Goal: Use online tool/utility: Utilize a website feature to perform a specific function

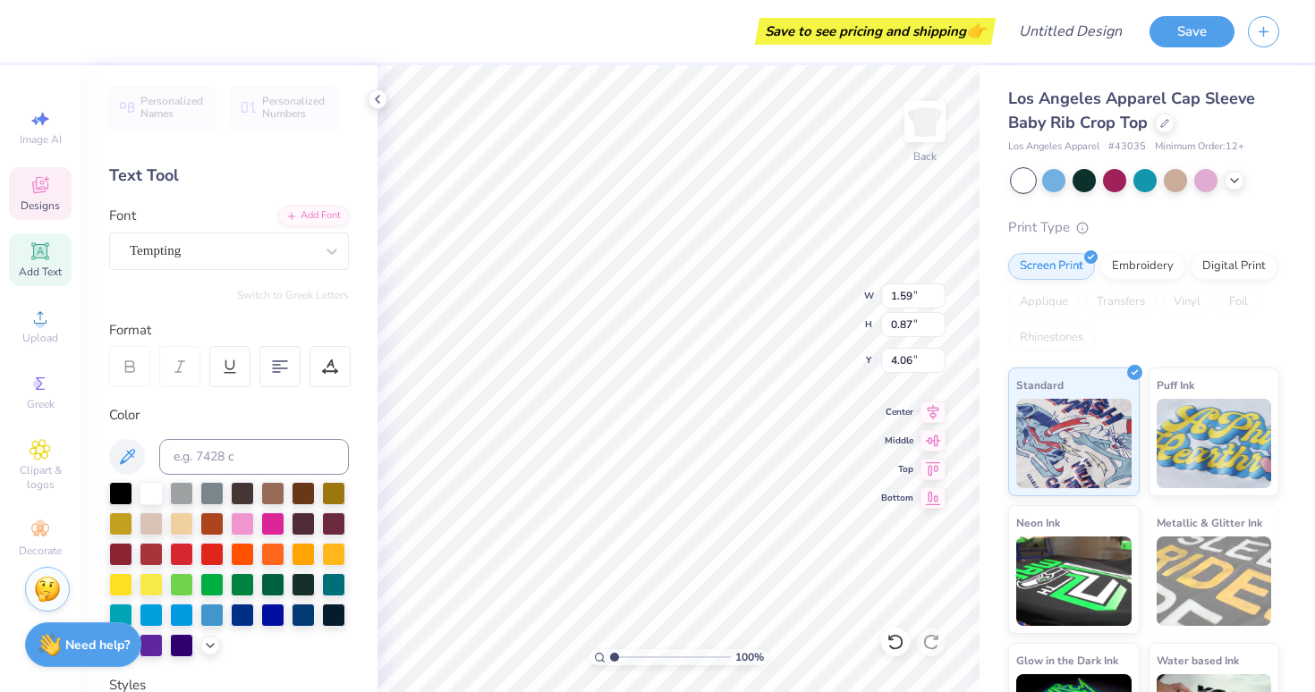
type input "1.59"
type input "0.87"
type input "4.06"
type textarea "\"
type input "1.51"
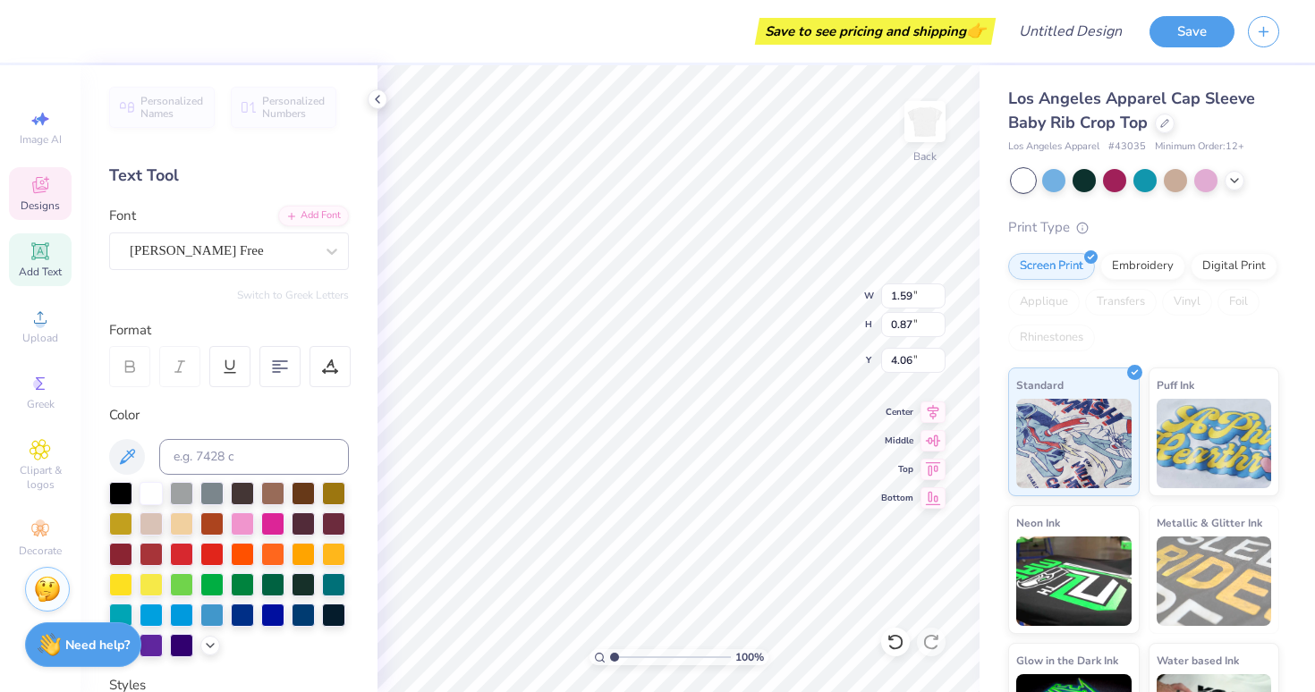
type input "1.31"
type input "3.93"
type textarea "Ph"
type input "3.75"
type input "4.23"
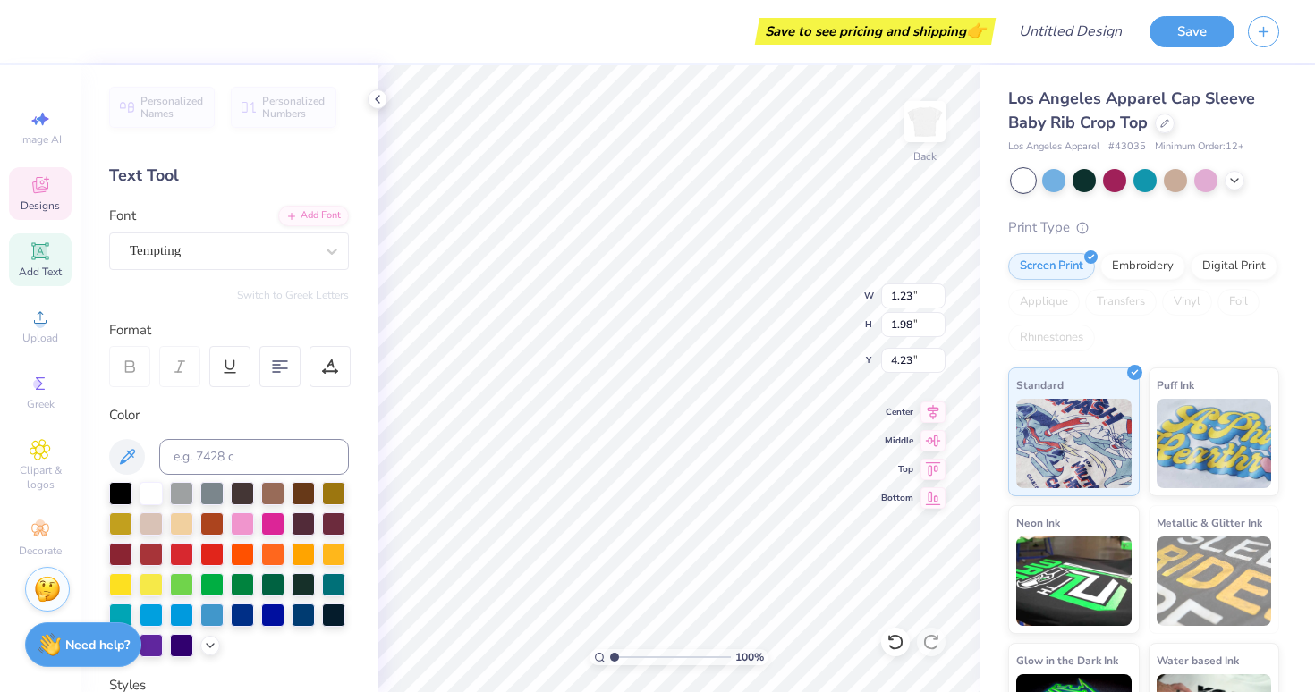
type input "1.23"
type input "1.98"
type input "3.37"
type input "0.65"
type input "1.04"
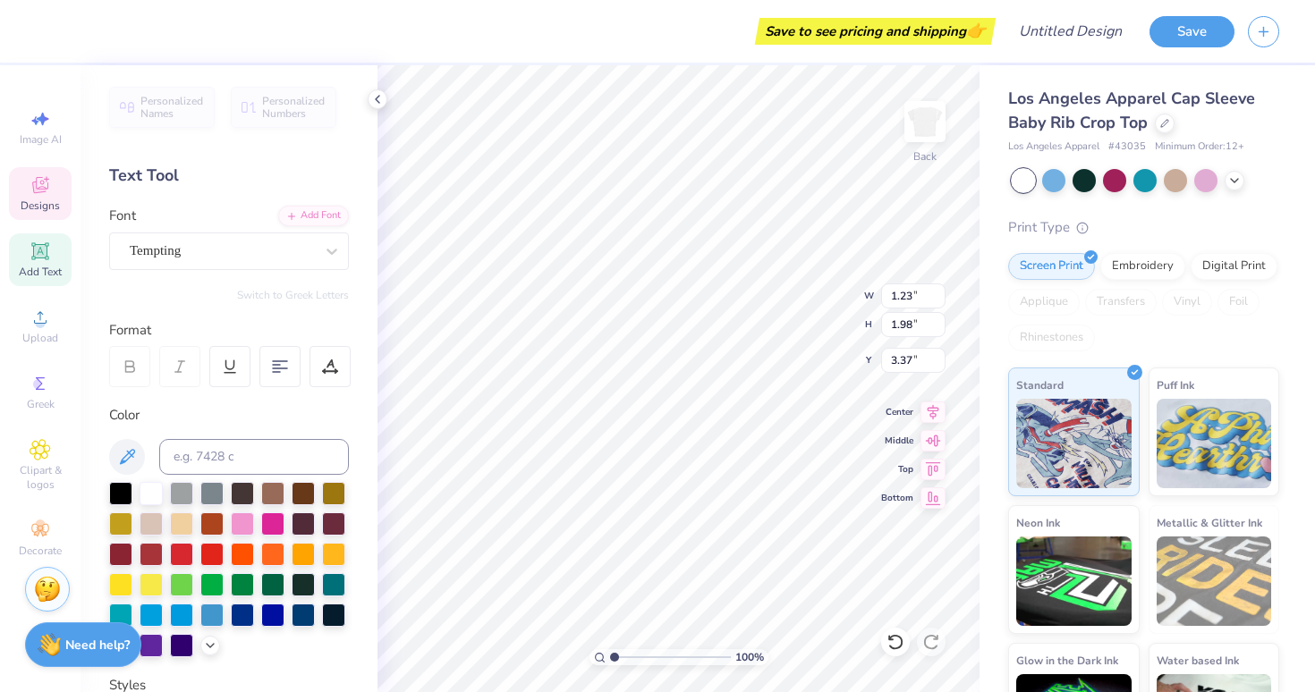
type input "4.31"
type textarea "P"
type input "3.87"
type input "3.75"
type textarea "hi"
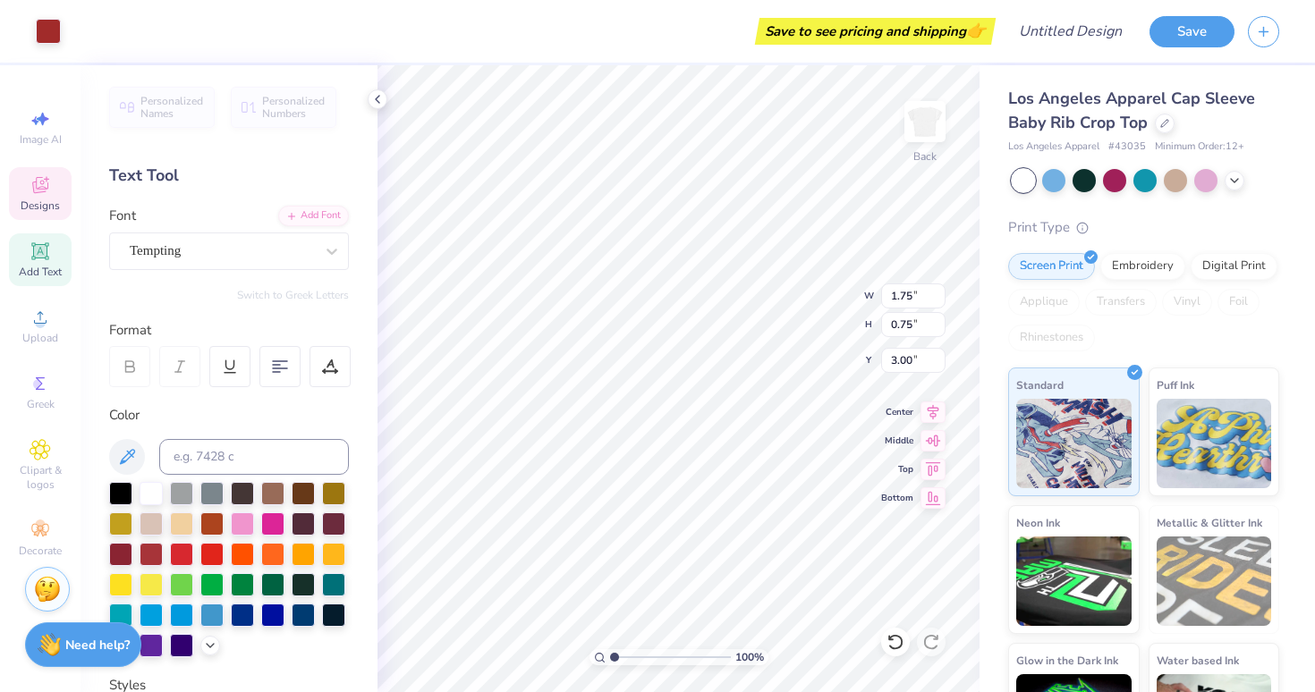
type input "4.06"
type input "2.03"
type input "0.99"
type input "3.45"
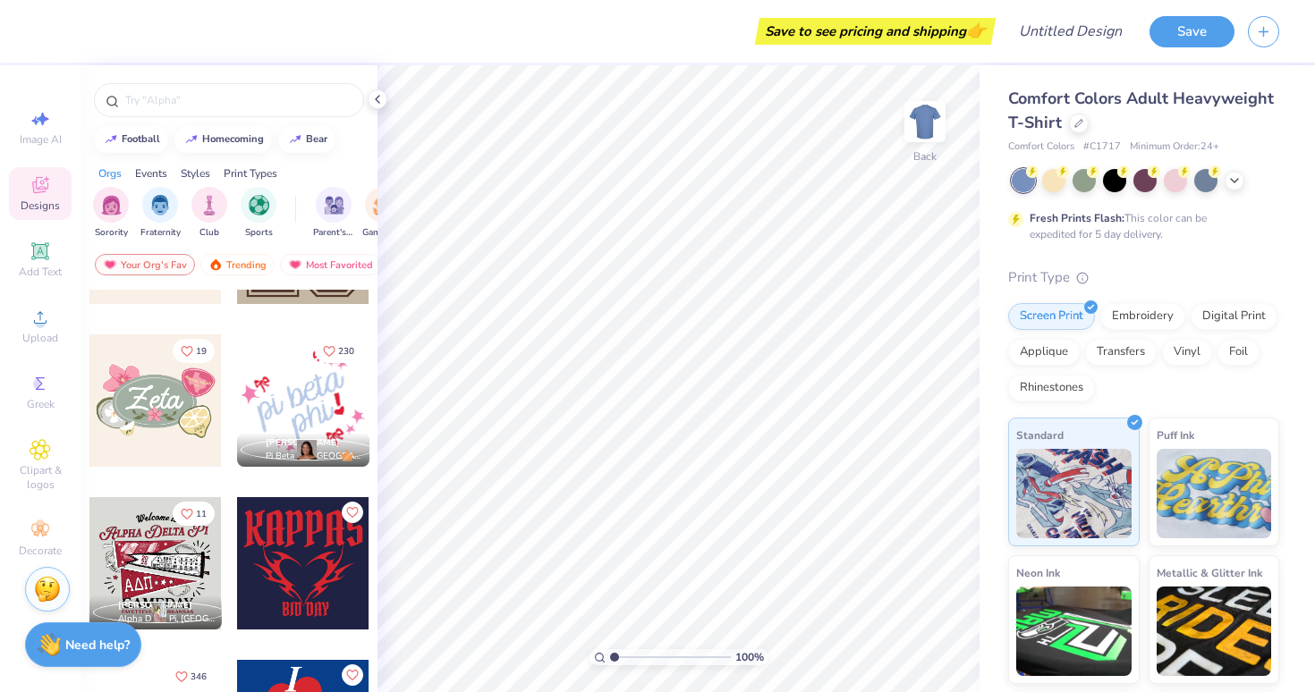
scroll to position [1746, 0]
